Goal: Transaction & Acquisition: Subscribe to service/newsletter

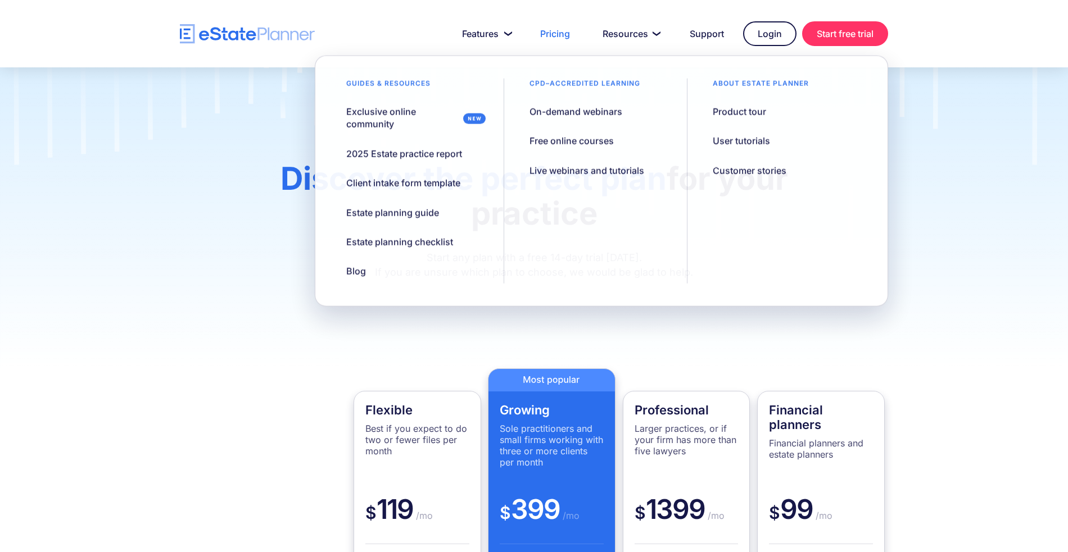
click at [967, 291] on div "Discover the perfect plan for your practice Start any plan with a free 14-day t…" at bounding box center [534, 217] width 1068 height 301
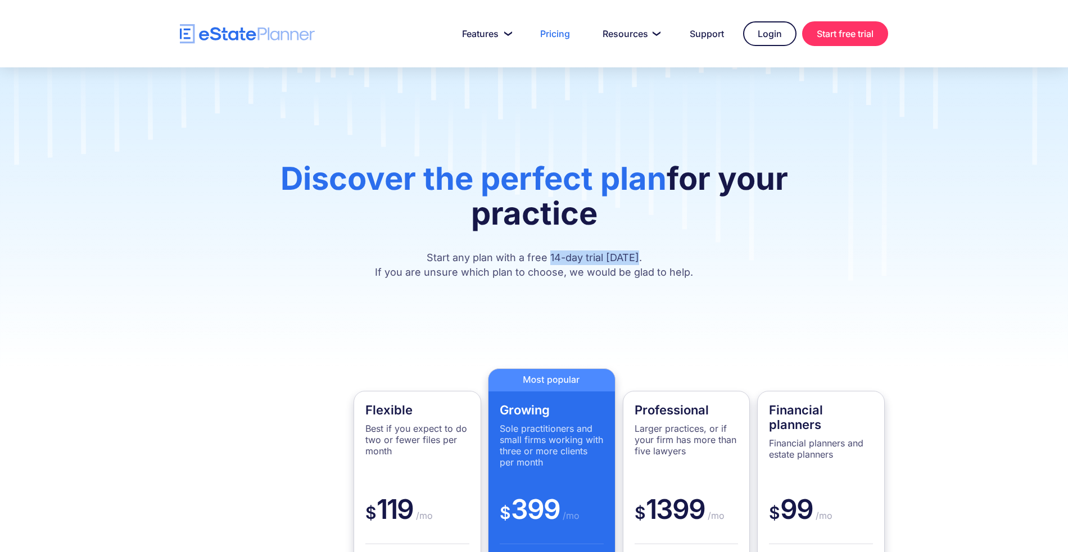
drag, startPoint x: 553, startPoint y: 258, endPoint x: 640, endPoint y: 255, distance: 86.6
click at [640, 255] on p "Start any plan with a free 14-day trial [DATE]. If you are unsure which plan to…" at bounding box center [533, 265] width 607 height 29
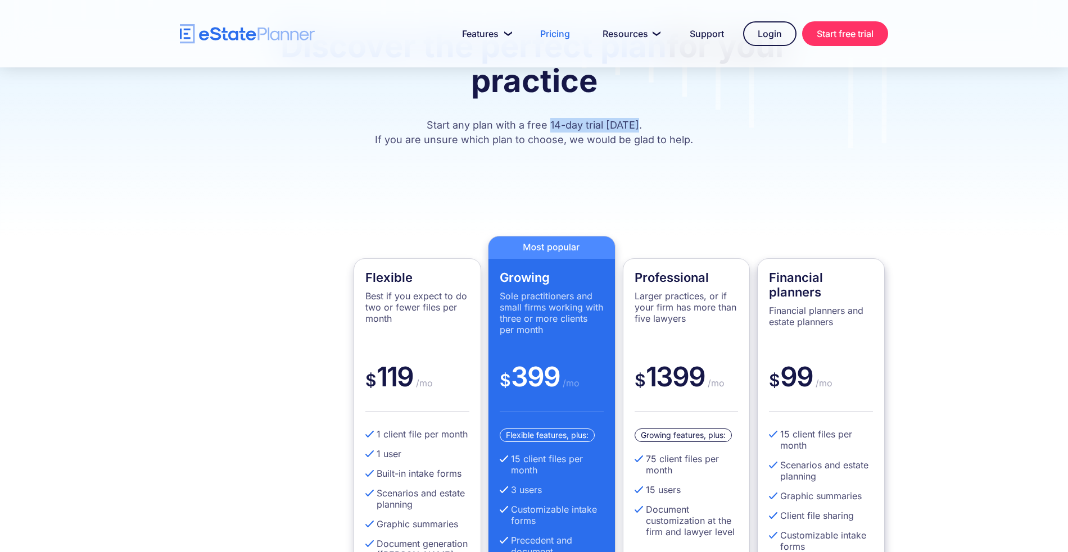
scroll to position [133, 0]
drag, startPoint x: 765, startPoint y: 271, endPoint x: 834, endPoint y: 288, distance: 70.6
click at [834, 288] on div "Financial planners Financial planners and estate planners $ 99 /mo 15 client fi…" at bounding box center [821, 465] width 128 height 415
drag, startPoint x: 778, startPoint y: 380, endPoint x: 827, endPoint y: 377, distance: 49.0
click at [827, 377] on div "$ 99 /mo" at bounding box center [821, 386] width 104 height 52
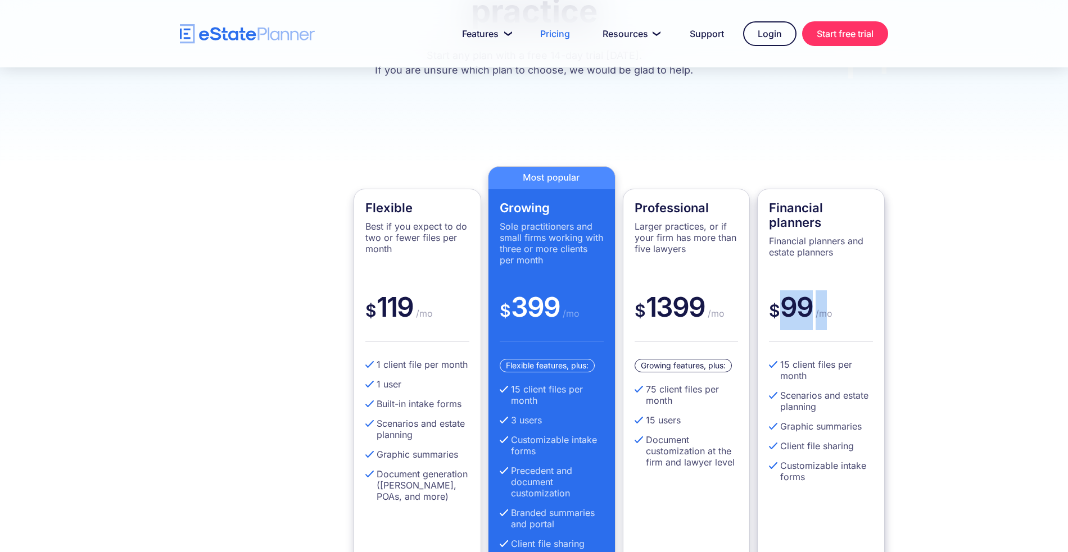
scroll to position [204, 0]
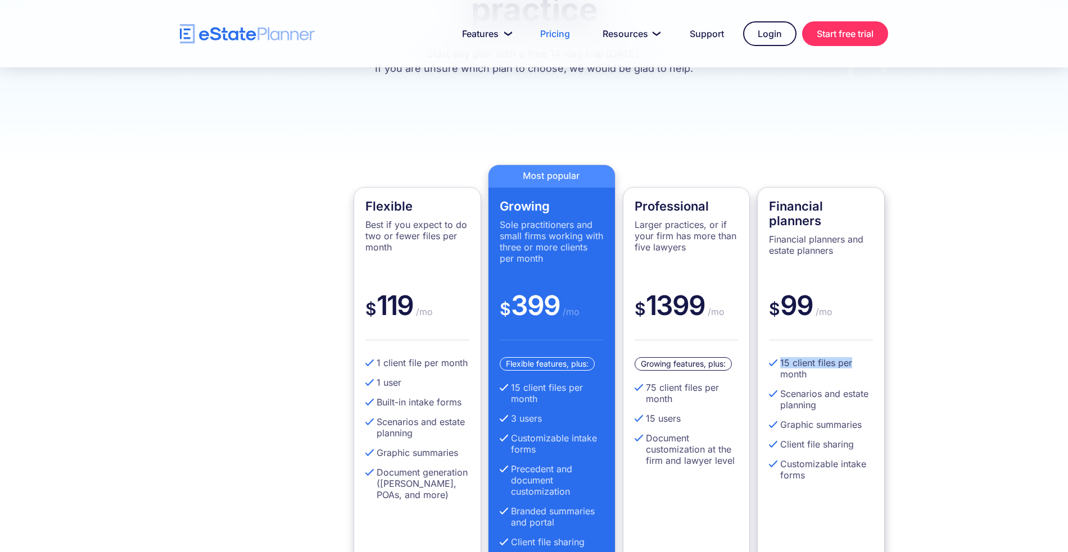
drag, startPoint x: 776, startPoint y: 361, endPoint x: 858, endPoint y: 362, distance: 82.1
click at [858, 362] on li "15 client files per month" at bounding box center [821, 368] width 104 height 22
drag, startPoint x: 781, startPoint y: 466, endPoint x: 829, endPoint y: 475, distance: 48.6
click at [829, 475] on li "Customizable intake forms" at bounding box center [821, 470] width 104 height 22
